Goal: Complete application form: Complete application form

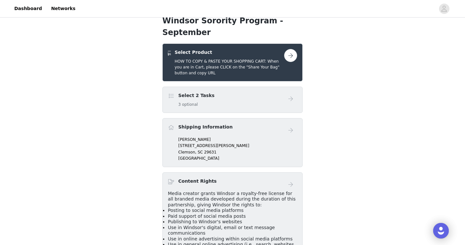
click at [228, 92] on div "Select 2 Tasks 3 optional" at bounding box center [226, 99] width 116 height 15
click at [288, 49] on button "button" at bounding box center [290, 55] width 13 height 13
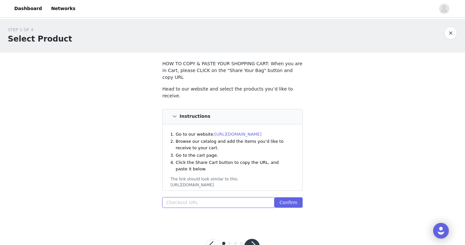
click at [200, 197] on input "text" at bounding box center [218, 202] width 112 height 10
paste input "[URL][DOMAIN_NAME]"
type input "[URL][DOMAIN_NAME]"
click at [290, 197] on button "Confirm" at bounding box center [288, 202] width 28 height 10
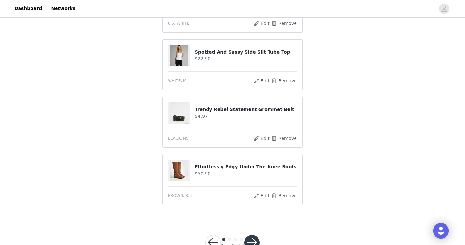
scroll to position [357, 0]
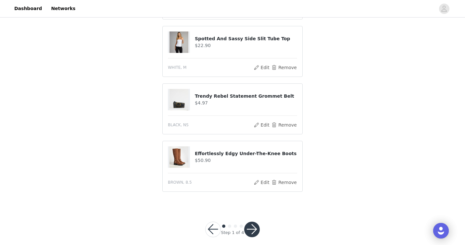
click at [250, 222] on button "button" at bounding box center [252, 230] width 16 height 16
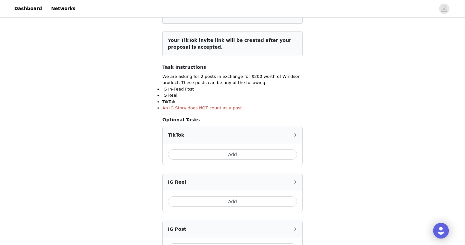
scroll to position [147, 0]
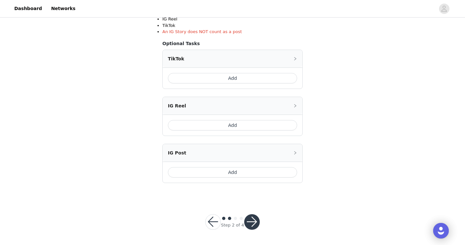
click at [232, 79] on button "Add" at bounding box center [232, 78] width 129 height 10
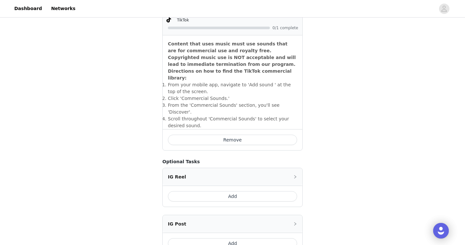
scroll to position [256, 0]
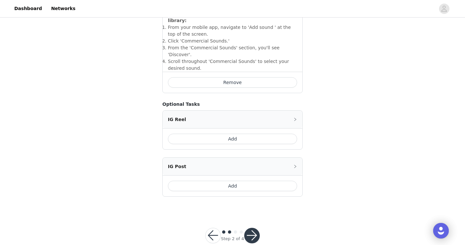
click at [255, 228] on button "button" at bounding box center [252, 236] width 16 height 16
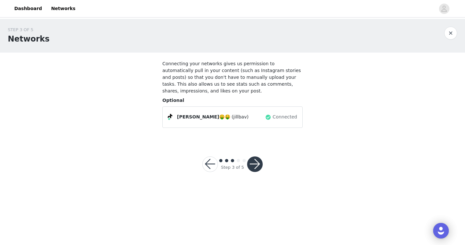
click at [255, 160] on button "button" at bounding box center [255, 165] width 16 height 16
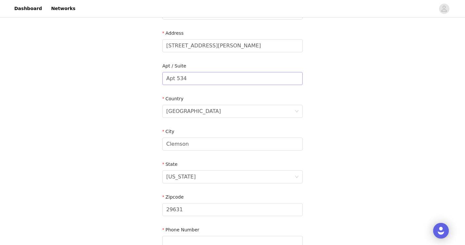
scroll to position [197, 0]
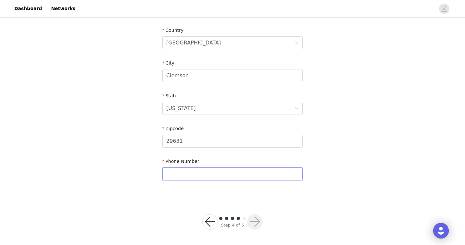
click at [226, 173] on input "text" at bounding box center [232, 174] width 140 height 13
type input "2019957901"
click at [258, 217] on button "button" at bounding box center [255, 222] width 16 height 16
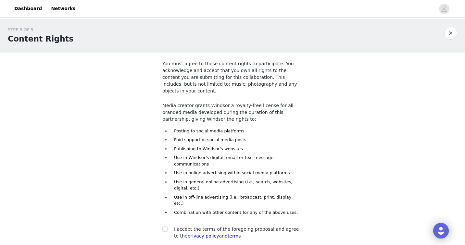
scroll to position [31, 0]
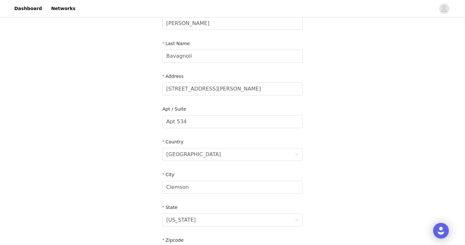
scroll to position [197, 0]
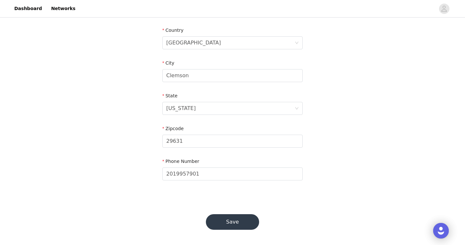
click at [236, 223] on button "Save" at bounding box center [232, 222] width 53 height 16
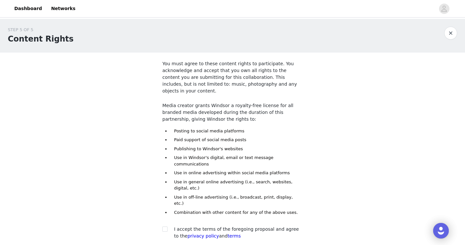
scroll to position [10, 0]
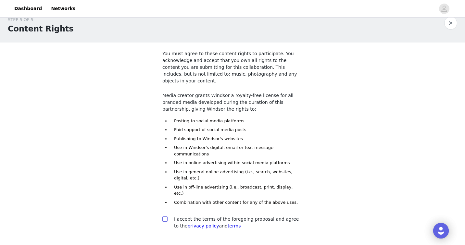
click at [166, 217] on input "checkbox" at bounding box center [164, 219] width 5 height 5
checkbox input "true"
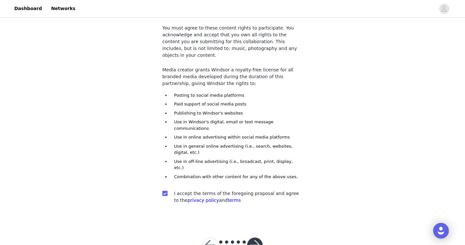
scroll to position [36, 0]
click at [250, 237] on button "button" at bounding box center [255, 245] width 16 height 16
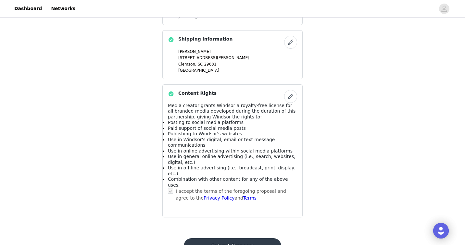
scroll to position [421, 0]
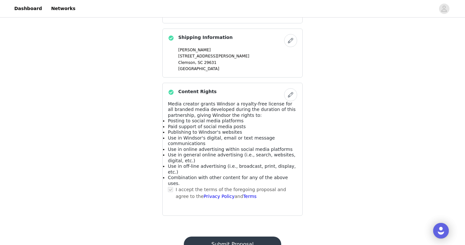
click at [247, 237] on button "Submit Proposal" at bounding box center [232, 245] width 97 height 16
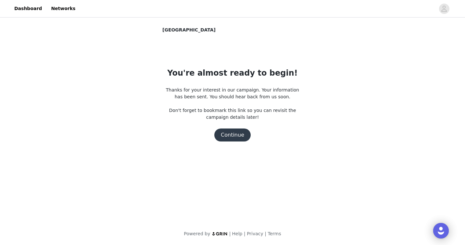
scroll to position [0, 0]
click at [236, 131] on button "Continue" at bounding box center [232, 135] width 36 height 13
